Goal: Task Accomplishment & Management: Use online tool/utility

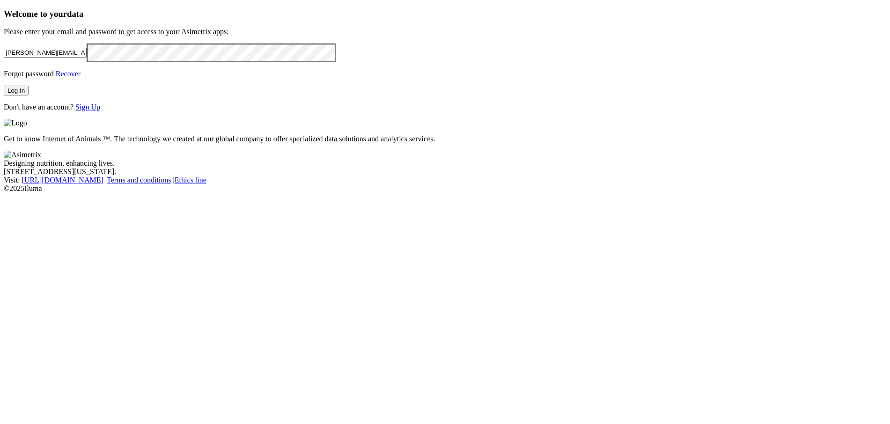
click at [87, 58] on input "[PERSON_NAME][EMAIL_ADDRESS][DOMAIN_NAME]" at bounding box center [45, 53] width 83 height 10
paste input "maximus-[PERSON_NAME]-argentina@maximus-solutions"
type input "[EMAIL_ADDRESS][PERSON_NAME][DOMAIN_NAME]"
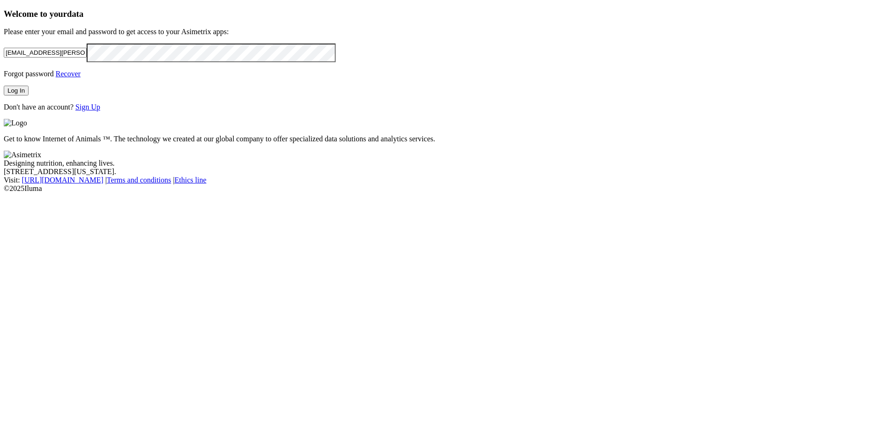
click at [41, 111] on div "Welcome to your data Please enter your email and password to get access to your…" at bounding box center [445, 60] width 882 height 102
click at [29, 95] on button "Log In" at bounding box center [16, 91] width 25 height 10
